Goal: Information Seeking & Learning: Learn about a topic

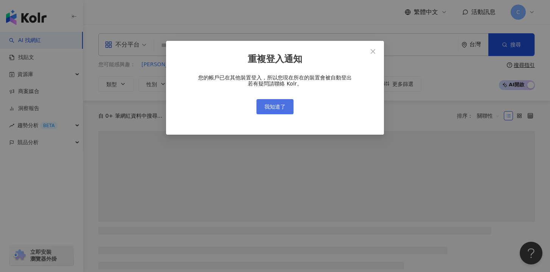
click at [282, 109] on span "我知道了" at bounding box center [274, 107] width 21 height 6
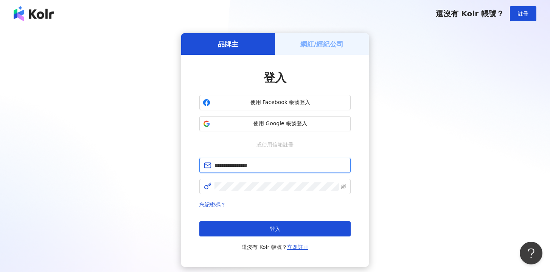
click at [265, 161] on input "**********" at bounding box center [280, 165] width 132 height 8
type input "**********"
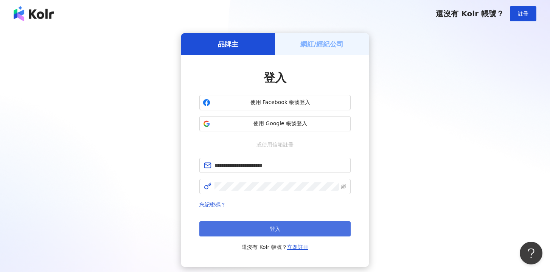
click at [279, 228] on span "登入" at bounding box center [275, 229] width 11 height 6
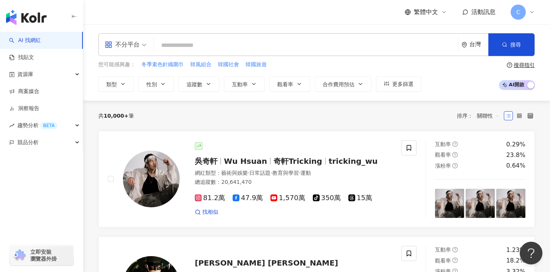
click at [140, 51] on span at bounding box center [126, 45] width 42 height 22
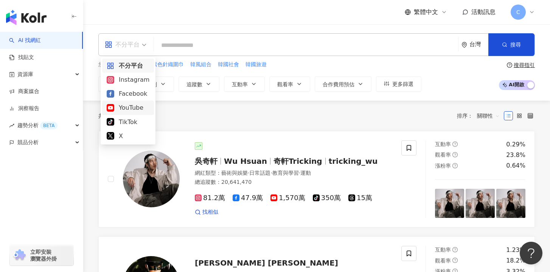
click at [137, 110] on div "YouTube" at bounding box center [128, 107] width 43 height 9
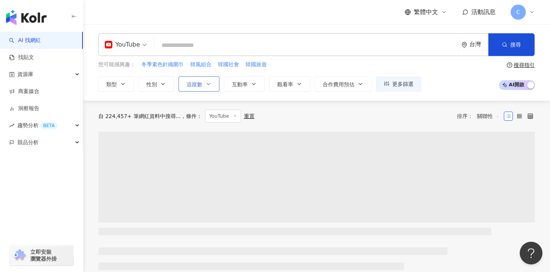
click at [197, 81] on span "追蹤數" at bounding box center [194, 84] width 16 height 6
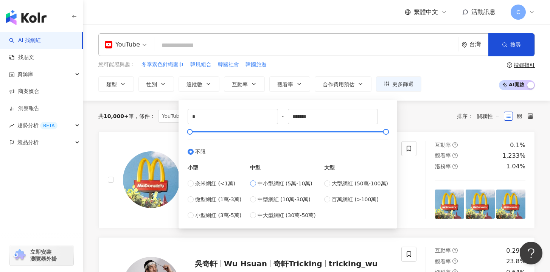
click at [258, 182] on label "中小型網紅 (5萬-10萬)" at bounding box center [283, 183] width 66 height 8
type input "*****"
click at [407, 105] on div "共 10,000+ 筆 條件 ： YouTube 重置 排序： 關聯性" at bounding box center [316, 116] width 436 height 31
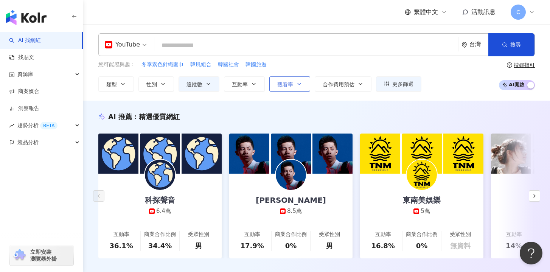
click at [284, 86] on span "觀看率" at bounding box center [285, 84] width 16 height 6
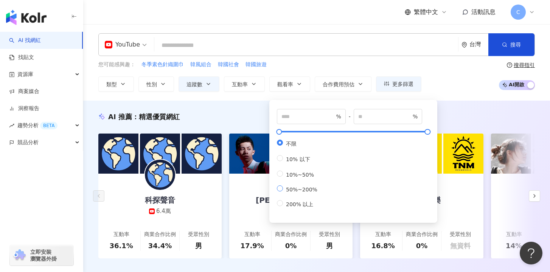
click at [287, 192] on span "50%~200%" at bounding box center [301, 189] width 37 height 6
type input "**"
type input "***"
click at [448, 94] on div "YouTube 台灣 搜尋 您可能感興趣： 冬季素色針織圍巾 韓風組合 韓國社會 韓國旅遊 類型 性別 追蹤數 互動率 觀看率 合作費用預估 更多篩選 ***…" at bounding box center [316, 62] width 467 height 76
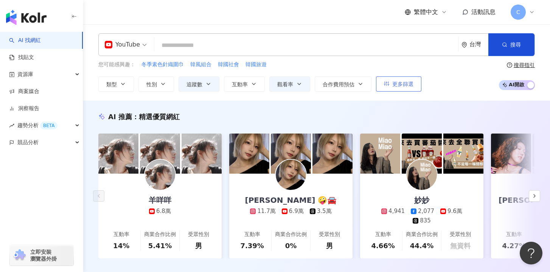
click at [406, 82] on span "更多篩選" at bounding box center [402, 84] width 21 height 6
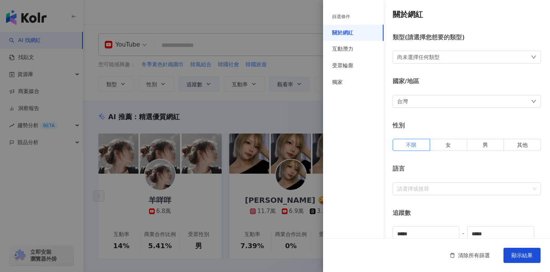
click at [304, 89] on div at bounding box center [275, 136] width 550 height 272
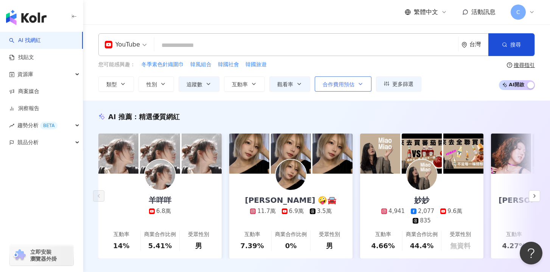
click at [331, 86] on span "合作費用預估" at bounding box center [339, 84] width 32 height 6
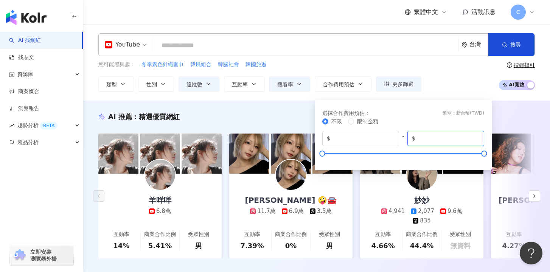
drag, startPoint x: 444, startPoint y: 138, endPoint x: 416, endPoint y: 139, distance: 28.4
click at [416, 139] on span "$ *******" at bounding box center [445, 138] width 77 height 15
type input "*****"
click at [453, 89] on div "您可能感興趣： 冬季素色針織圍巾 韓風組合 韓國社會 韓國旅遊 類型 性別 追蹤數 互動率 觀看率 合作費用預估 更多篩選 篩選條件 關於網紅 互動潛力 受眾…" at bounding box center [316, 76] width 436 height 31
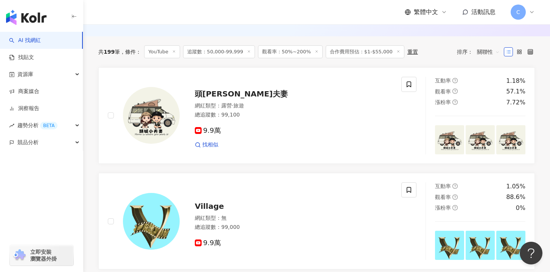
scroll to position [99, 0]
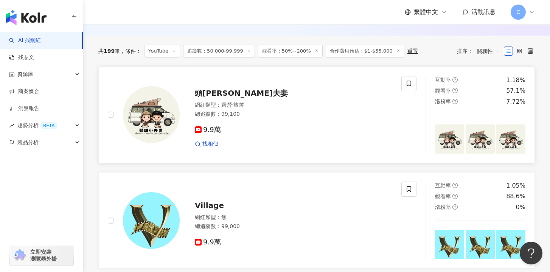
click at [214, 126] on span "9.9萬" at bounding box center [208, 130] width 26 height 8
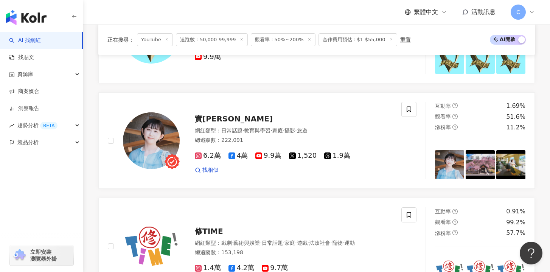
scroll to position [285, 0]
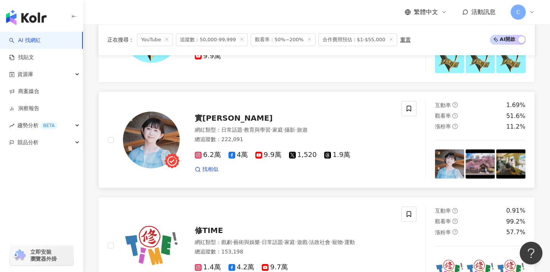
click at [227, 117] on span "實彩子 Misako" at bounding box center [234, 117] width 78 height 9
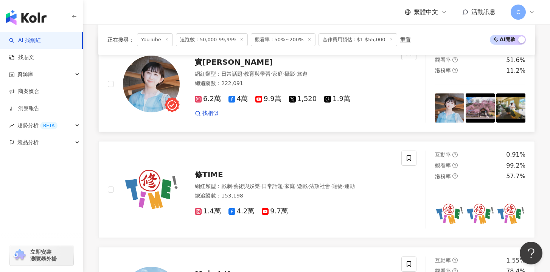
scroll to position [429, 0]
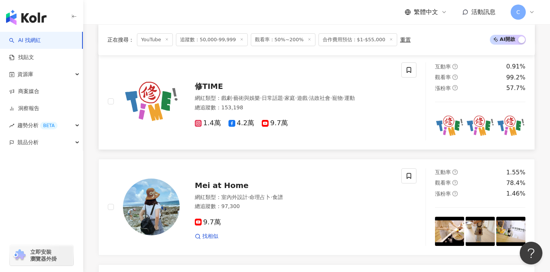
click at [203, 84] on span "修TIME" at bounding box center [209, 86] width 28 height 9
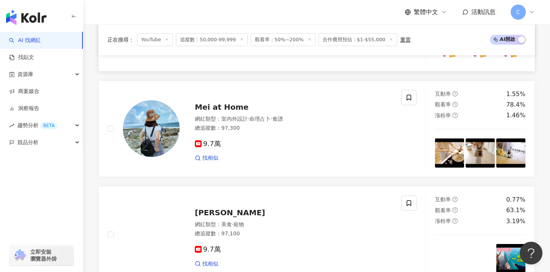
scroll to position [507, 0]
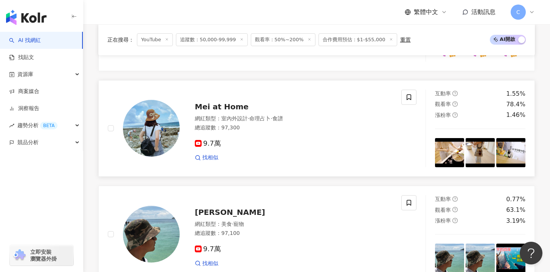
click at [212, 107] on span "Mei at Home" at bounding box center [222, 106] width 54 height 9
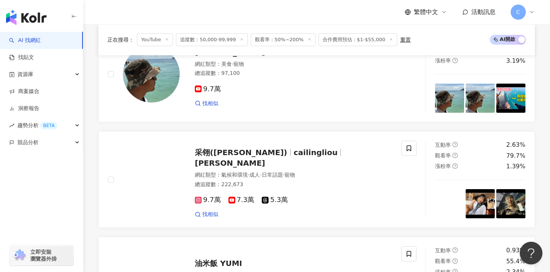
scroll to position [668, 0]
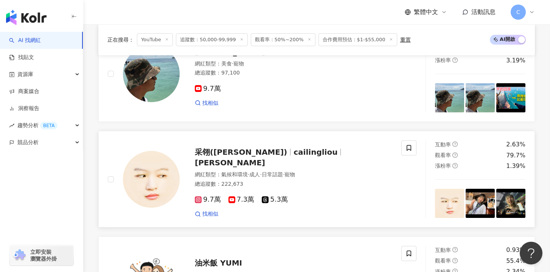
click at [293, 154] on span "cailingliou" at bounding box center [315, 151] width 44 height 9
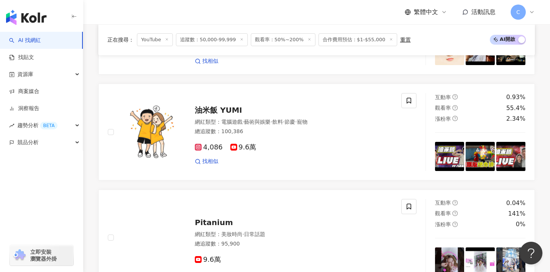
scroll to position [822, 0]
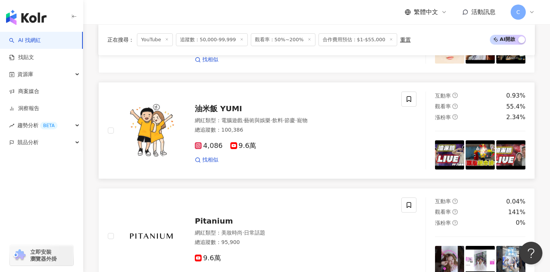
click at [225, 103] on div "油米飯 YUMI 網紅類型 ： 電腦遊戲 · 藝術與娛樂 · 飲料 · 節慶 · 寵物 總追蹤數 ： 100,386 4,086 9.6萬 找相似" at bounding box center [286, 130] width 213 height 66
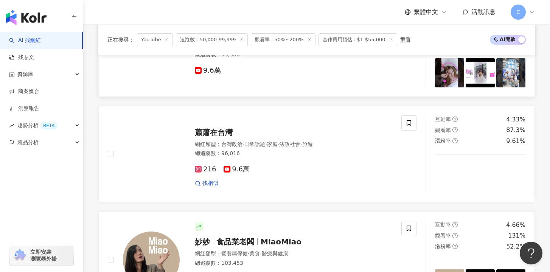
scroll to position [1010, 0]
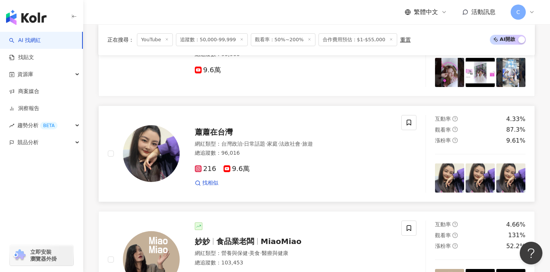
click at [214, 133] on span "蕭蕭在台灣" at bounding box center [214, 131] width 38 height 9
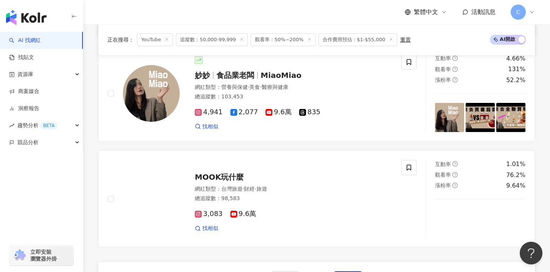
scroll to position [1220, 0]
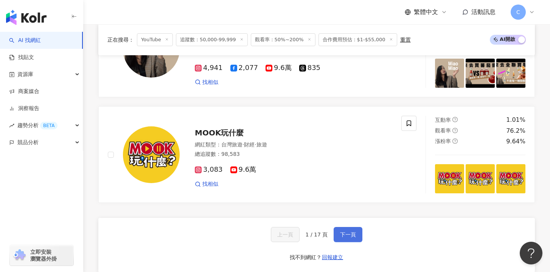
click at [340, 232] on span "下一頁" at bounding box center [348, 234] width 16 height 6
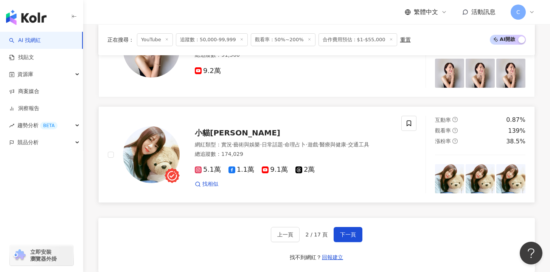
click at [275, 171] on span "9.1萬" at bounding box center [275, 170] width 26 height 8
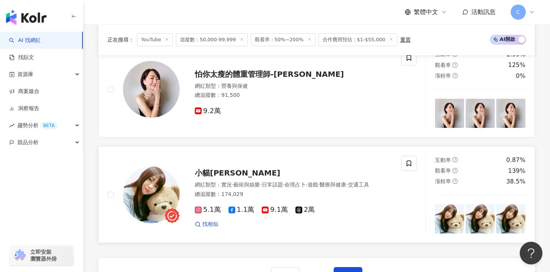
scroll to position [1125, 0]
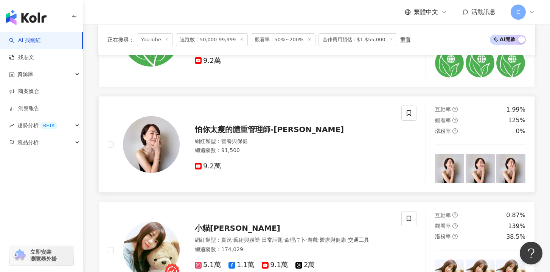
click at [218, 164] on span "9.2萬" at bounding box center [208, 166] width 26 height 8
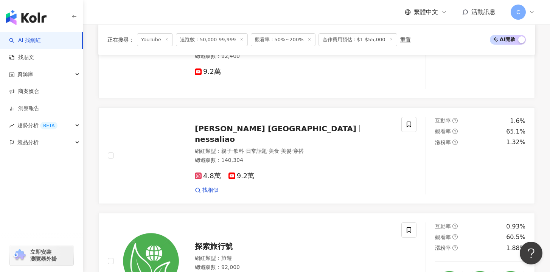
scroll to position [902, 0]
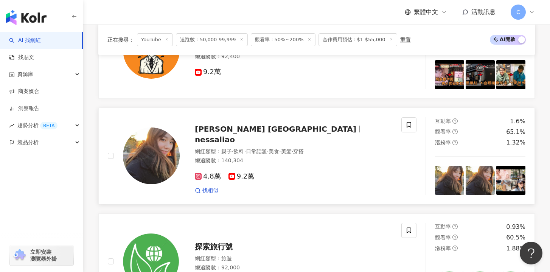
click at [237, 175] on div "4.8萬 9.2萬 找相似" at bounding box center [293, 180] width 197 height 28
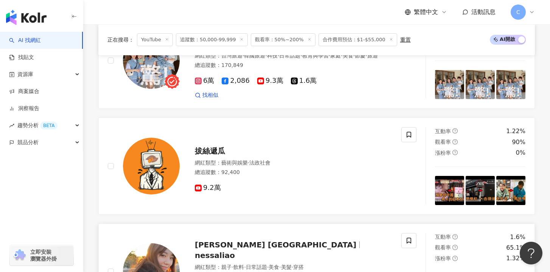
scroll to position [763, 0]
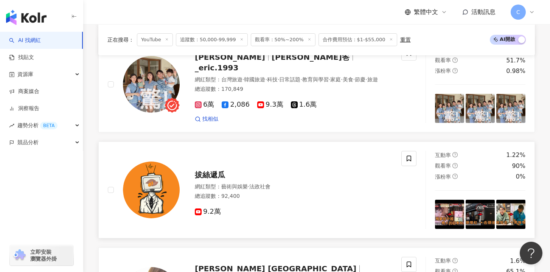
click at [211, 176] on span "拔絲遞瓜" at bounding box center [210, 174] width 30 height 9
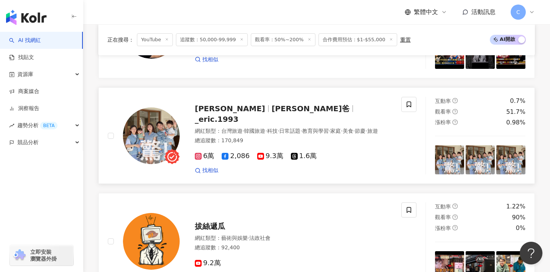
scroll to position [707, 0]
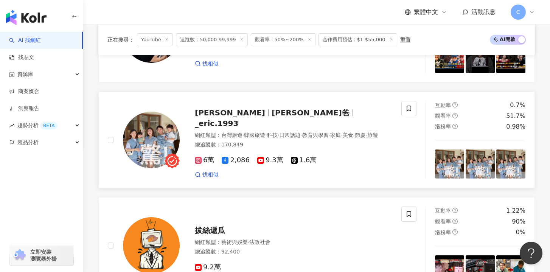
click at [272, 115] on span "小徹爸" at bounding box center [311, 112] width 78 height 9
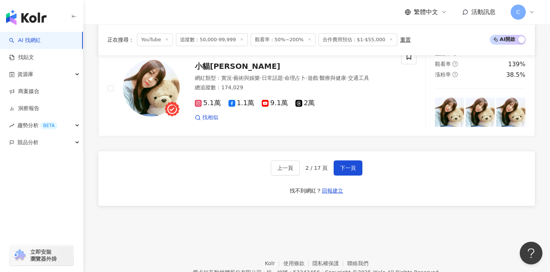
scroll to position [1324, 0]
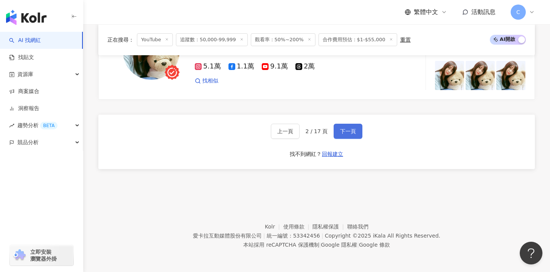
click at [355, 135] on button "下一頁" at bounding box center [348, 131] width 29 height 15
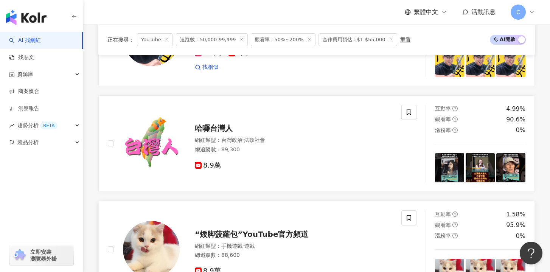
scroll to position [493, 0]
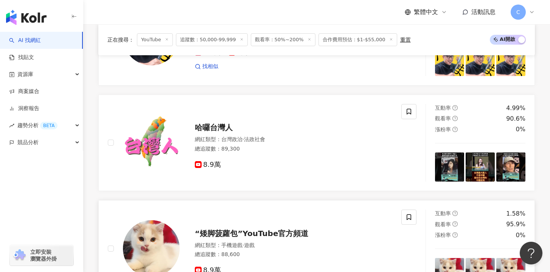
click at [243, 231] on span "“矮脚菠蘿包”YouTube官方頻道" at bounding box center [251, 233] width 113 height 9
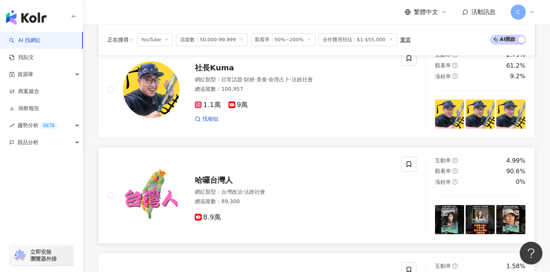
scroll to position [424, 0]
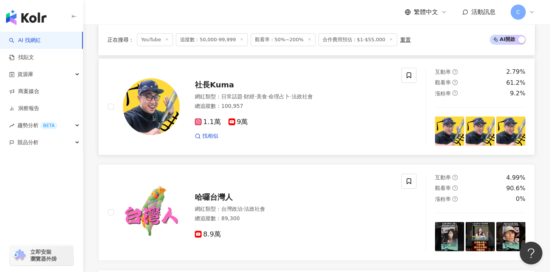
click at [205, 86] on span "社長Kuma" at bounding box center [214, 84] width 39 height 9
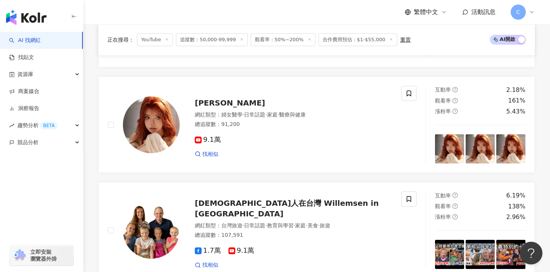
scroll to position [191, 0]
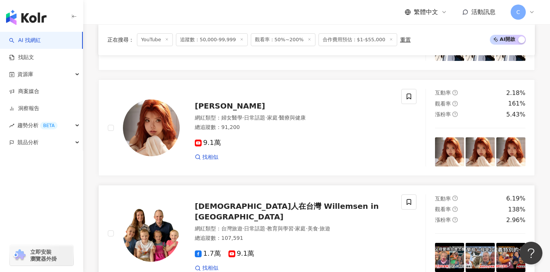
click at [242, 213] on span "荷蘭人在台灣 Willemsen in Taiwan" at bounding box center [287, 212] width 184 height 20
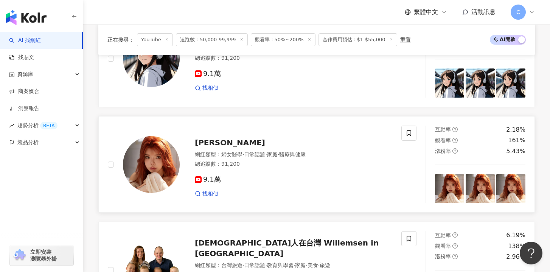
scroll to position [148, 0]
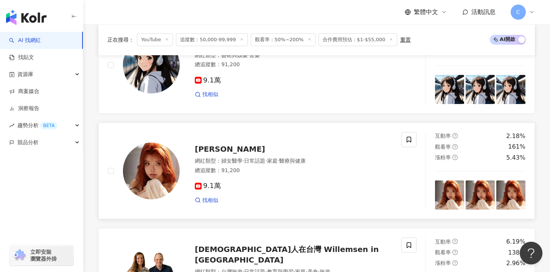
click at [210, 188] on span "9.1萬" at bounding box center [208, 186] width 26 height 8
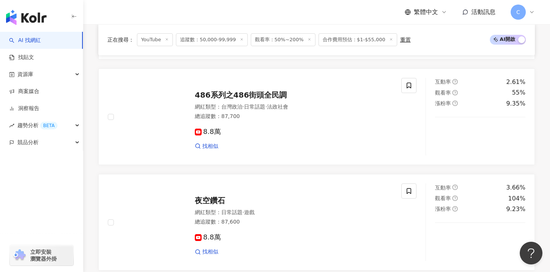
scroll to position [1324, 0]
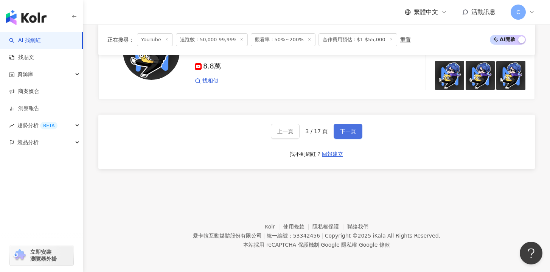
click at [346, 132] on span "下一頁" at bounding box center [348, 131] width 16 height 6
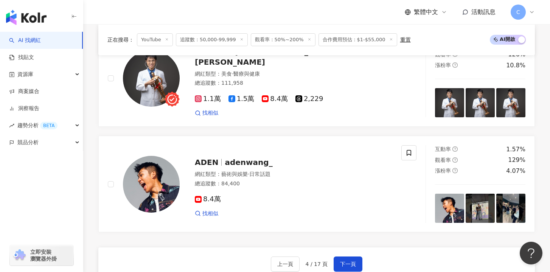
scroll to position [1020, 0]
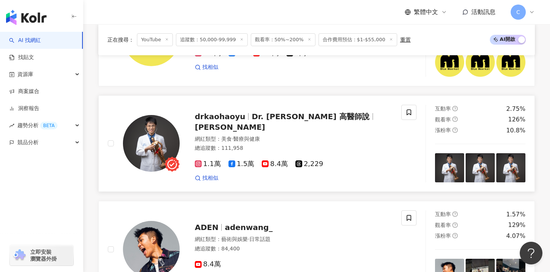
click at [236, 118] on span "drkaohaoyu" at bounding box center [220, 116] width 50 height 9
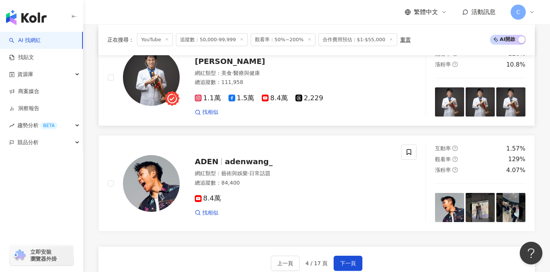
scroll to position [1136, 0]
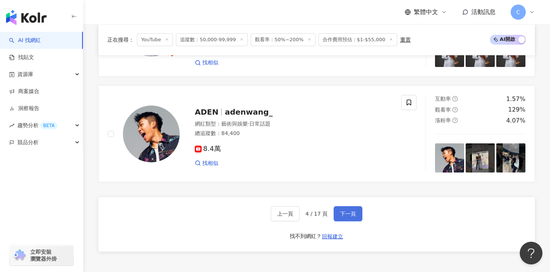
click at [348, 218] on button "下一頁" at bounding box center [348, 213] width 29 height 15
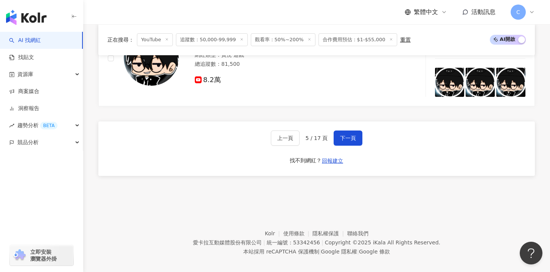
scroll to position [1218, 0]
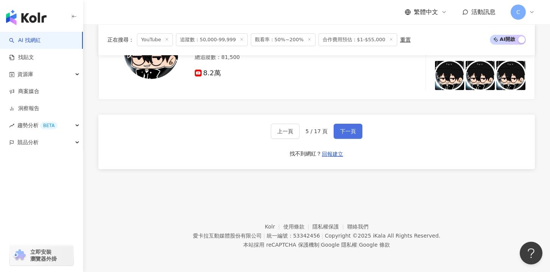
click at [347, 131] on span "下一頁" at bounding box center [348, 131] width 16 height 6
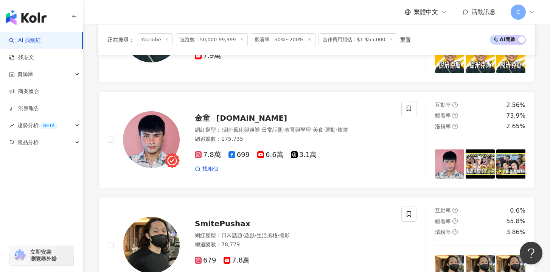
scroll to position [937, 0]
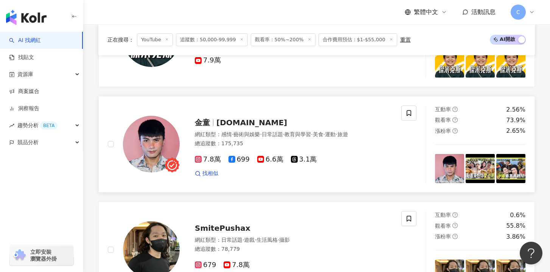
click at [261, 159] on span "6.6萬" at bounding box center [270, 159] width 26 height 8
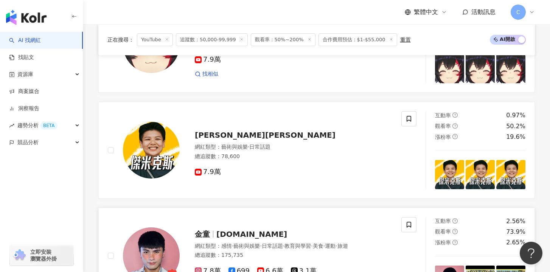
scroll to position [824, 0]
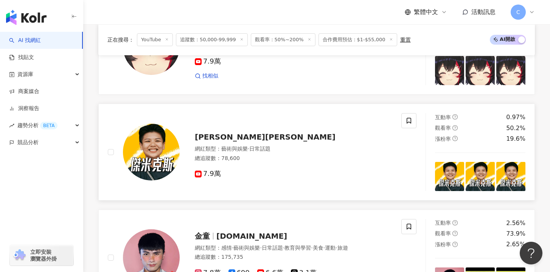
click at [219, 138] on span "傑米克斯" at bounding box center [265, 136] width 141 height 9
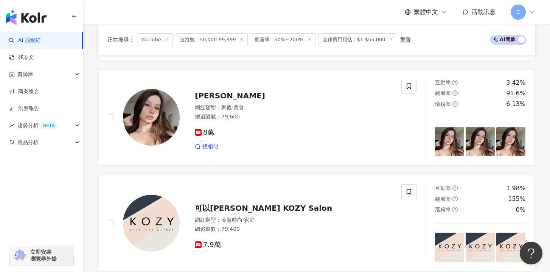
scroll to position [524, 0]
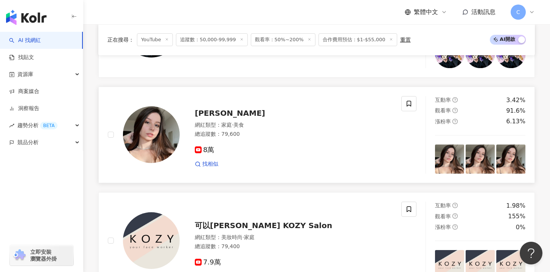
click at [223, 111] on span "薛瑪Xuema" at bounding box center [230, 113] width 70 height 9
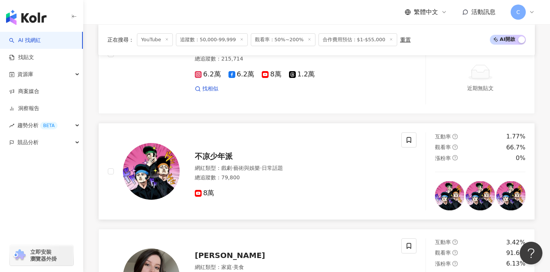
scroll to position [381, 0]
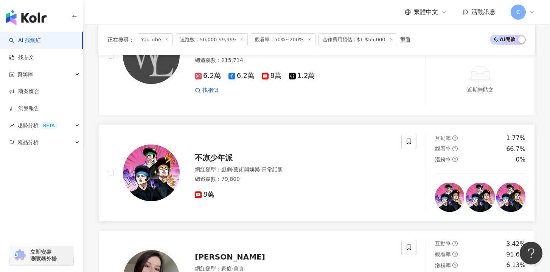
click at [216, 159] on span "不凉少年派" at bounding box center [214, 157] width 38 height 9
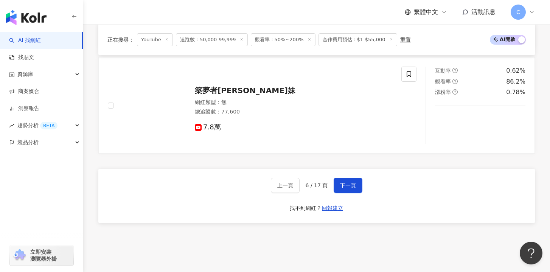
scroll to position [1339, 0]
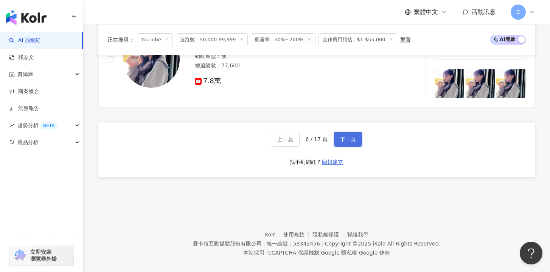
click at [346, 144] on button "下一頁" at bounding box center [348, 139] width 29 height 15
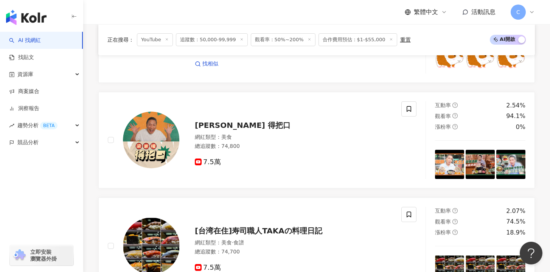
scroll to position [999, 0]
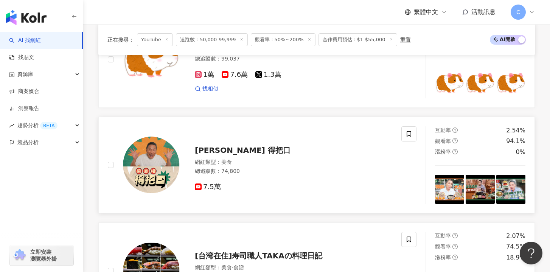
click at [230, 148] on span "梁家權 得把口" at bounding box center [243, 150] width 96 height 9
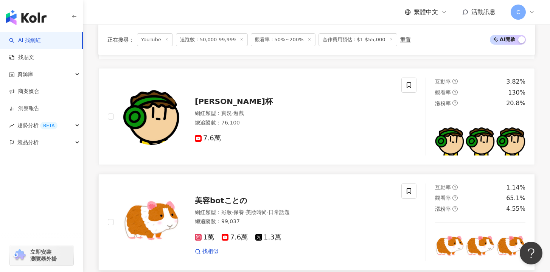
scroll to position [836, 0]
click at [213, 141] on span "7.6萬" at bounding box center [208, 139] width 26 height 8
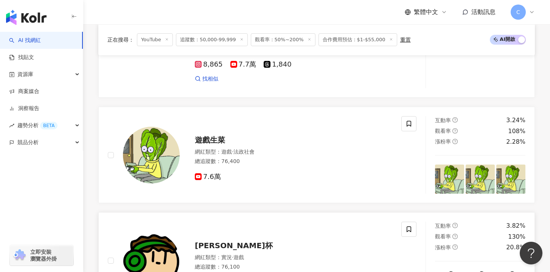
scroll to position [599, 0]
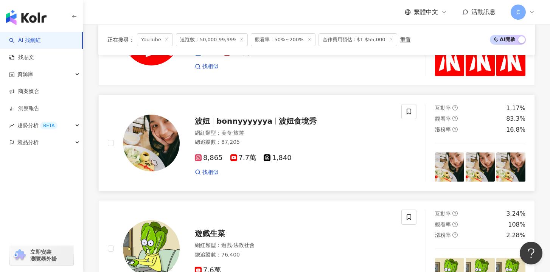
click at [278, 127] on div "波妞 bonnyyyyyya 波妞食境秀 網紅類型 ： 美食 · 旅遊 總追蹤數 ： 87,205 8,865 7.7萬 1,840 找相似" at bounding box center [286, 143] width 213 height 66
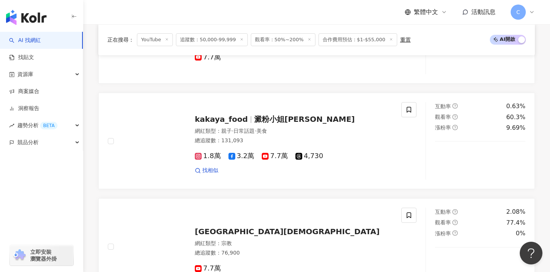
scroll to position [283, 0]
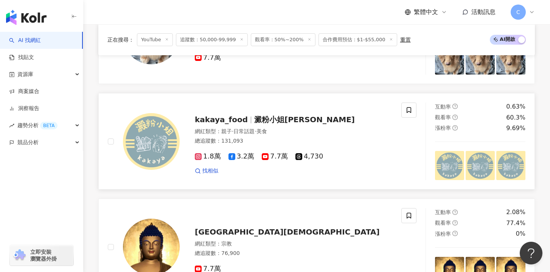
click at [261, 123] on span "澱粉小姐kakaya" at bounding box center [304, 119] width 101 height 9
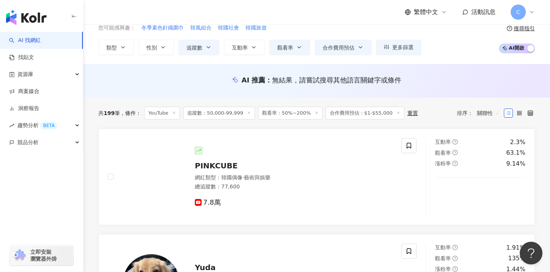
scroll to position [77, 0]
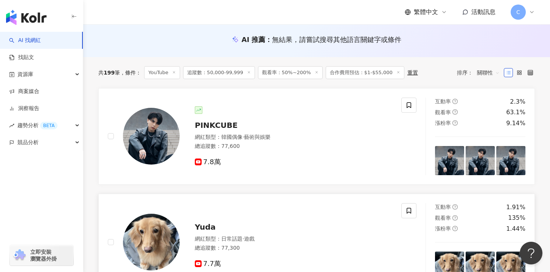
click at [205, 226] on span "Yuda" at bounding box center [205, 226] width 21 height 9
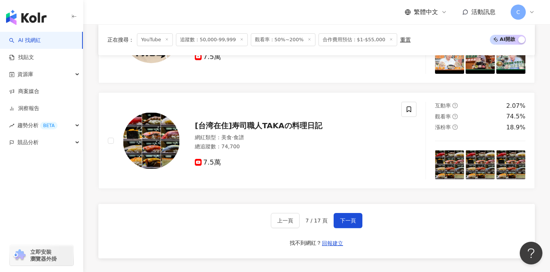
scroll to position [1218, 0]
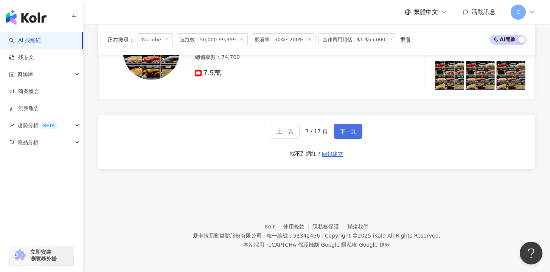
click at [351, 133] on span "下一頁" at bounding box center [348, 131] width 16 height 6
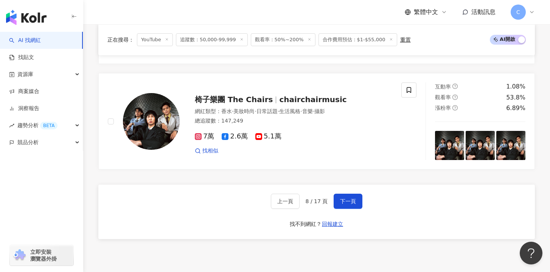
scroll to position [1152, 0]
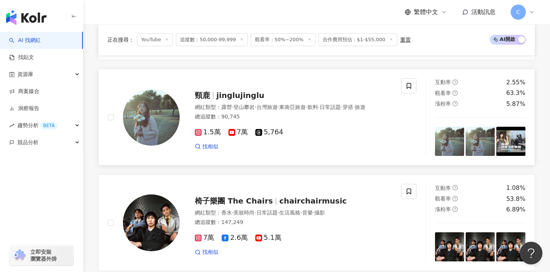
click at [242, 98] on span "jinglujinglu" at bounding box center [240, 95] width 48 height 9
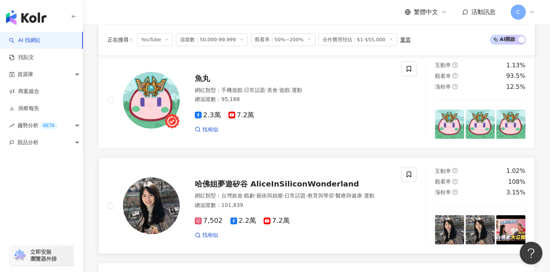
scroll to position [641, 0]
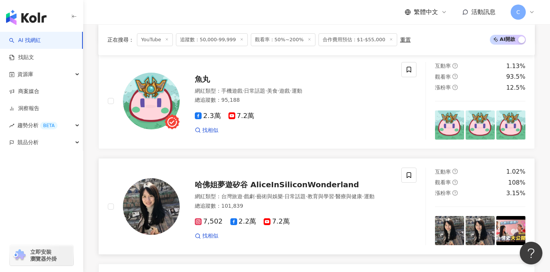
click at [281, 185] on span "哈佛姐夢遊矽谷 AliceInSiliconWonderland" at bounding box center [277, 184] width 164 height 9
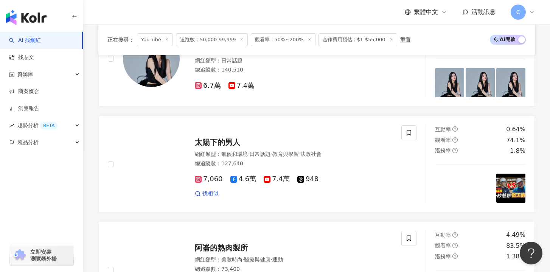
scroll to position [209, 0]
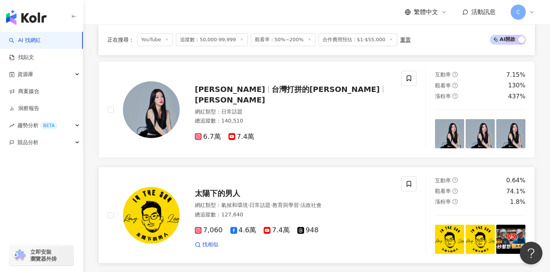
click at [216, 192] on span "太陽下的男人" at bounding box center [217, 193] width 45 height 9
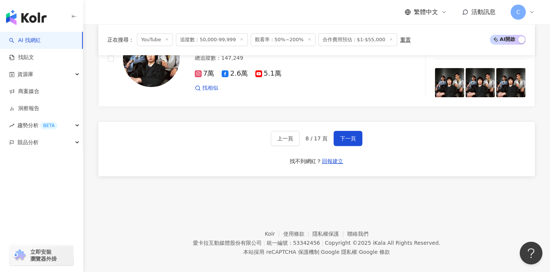
scroll to position [1324, 0]
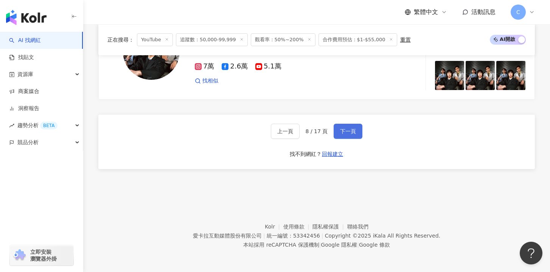
click at [350, 128] on button "下一頁" at bounding box center [348, 131] width 29 height 15
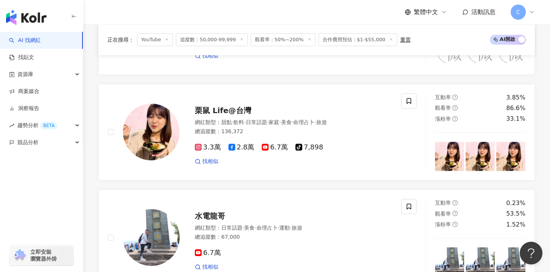
scroll to position [914, 0]
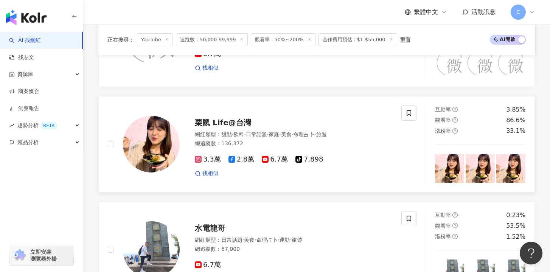
click at [237, 119] on span "栗鼠 Life@台灣" at bounding box center [223, 122] width 56 height 9
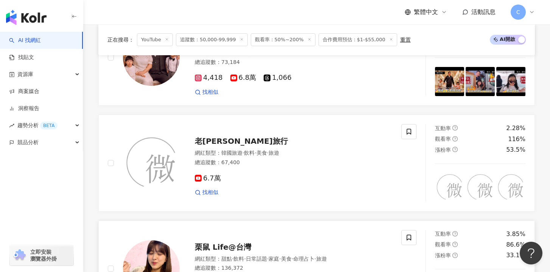
scroll to position [666, 0]
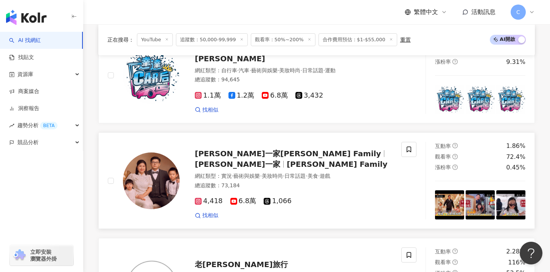
click at [280, 160] on span "凯文一家" at bounding box center [237, 164] width 85 height 9
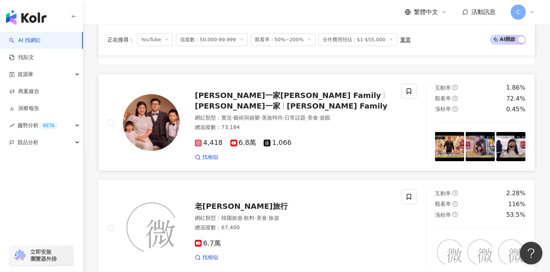
scroll to position [1105, 0]
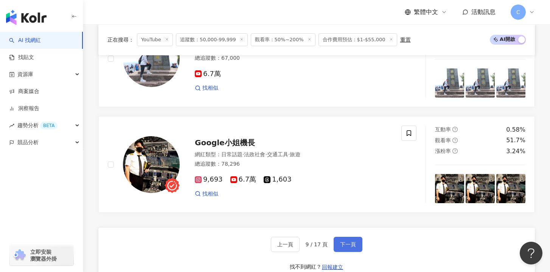
click at [354, 244] on span "下一頁" at bounding box center [348, 244] width 16 height 6
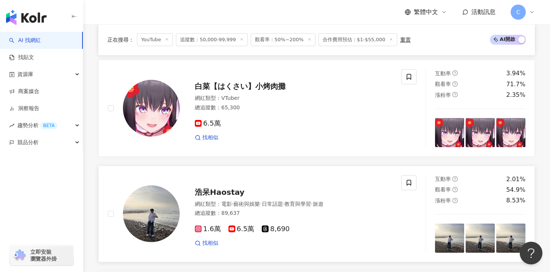
scroll to position [846, 0]
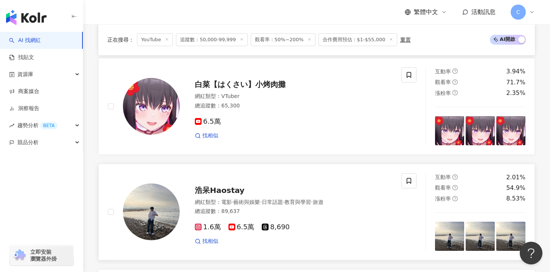
click at [225, 191] on span "浩呆Haostay" at bounding box center [220, 190] width 50 height 9
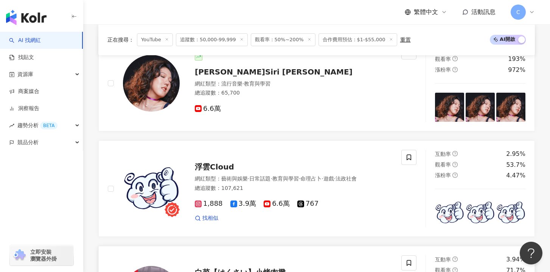
scroll to position [569, 0]
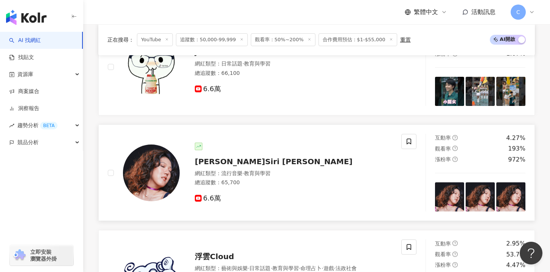
click at [233, 162] on span "李竺芯Siri Lee" at bounding box center [274, 161] width 158 height 9
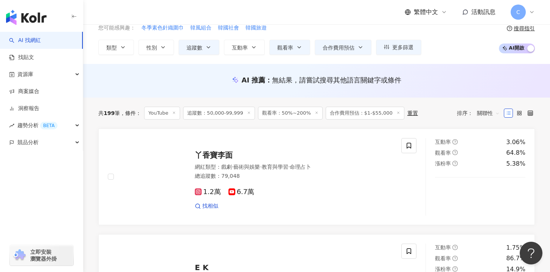
scroll to position [31, 0]
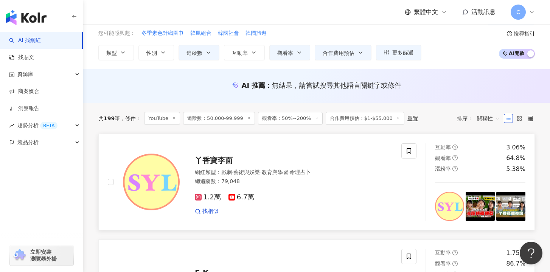
click at [222, 162] on span "丫香寶李面" at bounding box center [214, 160] width 38 height 9
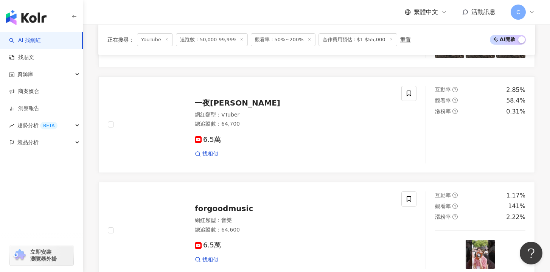
scroll to position [1218, 0]
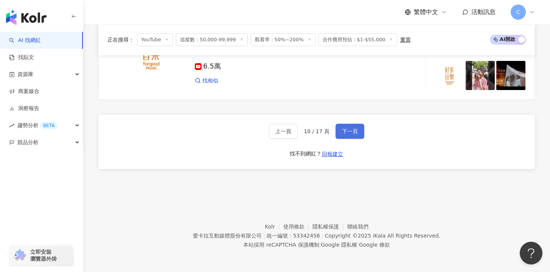
click at [349, 133] on span "下一頁" at bounding box center [350, 131] width 16 height 6
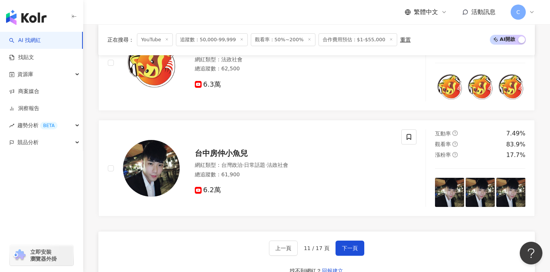
scroll to position [1310, 0]
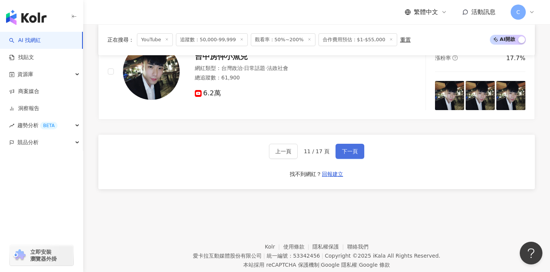
click at [357, 144] on button "下一頁" at bounding box center [349, 151] width 29 height 15
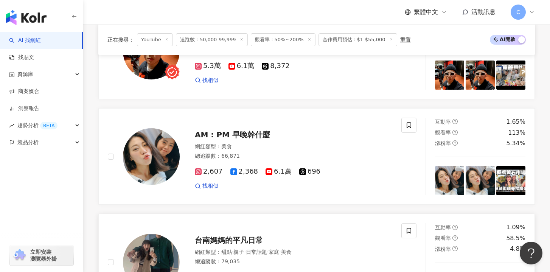
scroll to position [268, 0]
click at [250, 138] on span "AM : PM 早晚幹什麼" at bounding box center [232, 134] width 75 height 9
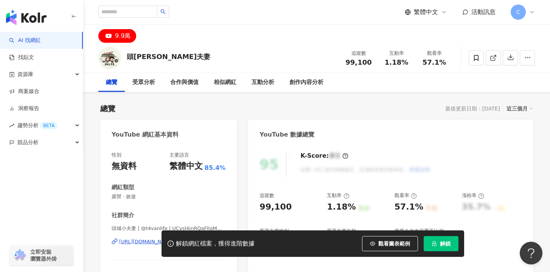
scroll to position [19, 0]
